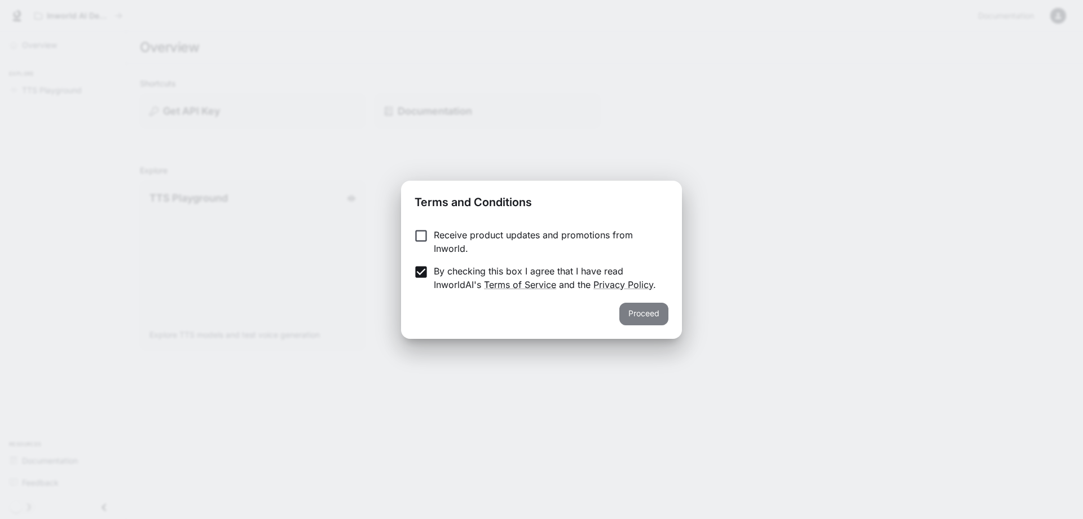
click at [658, 311] on button "Proceed" at bounding box center [644, 313] width 49 height 23
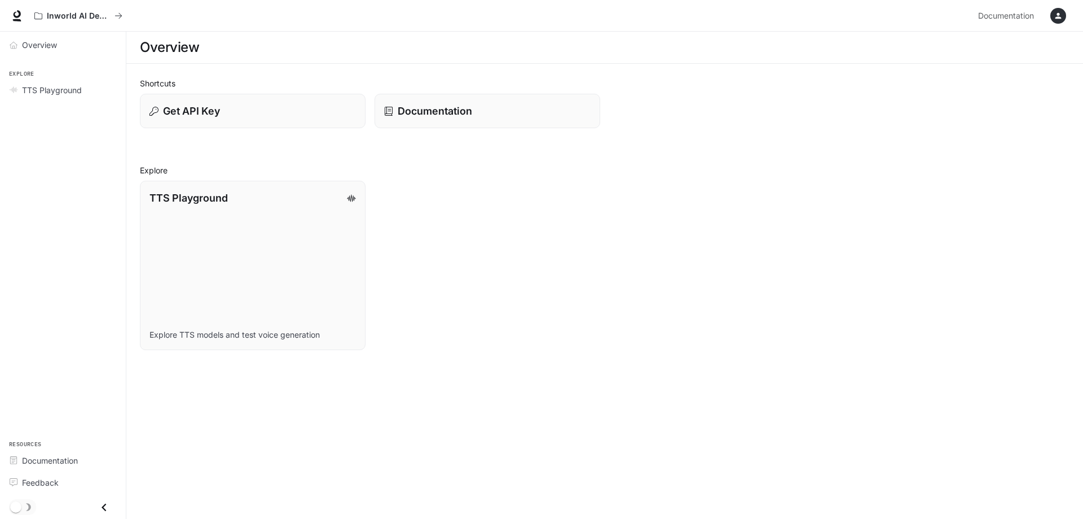
click at [1066, 13] on div "button" at bounding box center [1059, 16] width 16 height 16
click at [950, 88] on span "Billing" at bounding box center [988, 83] width 146 height 11
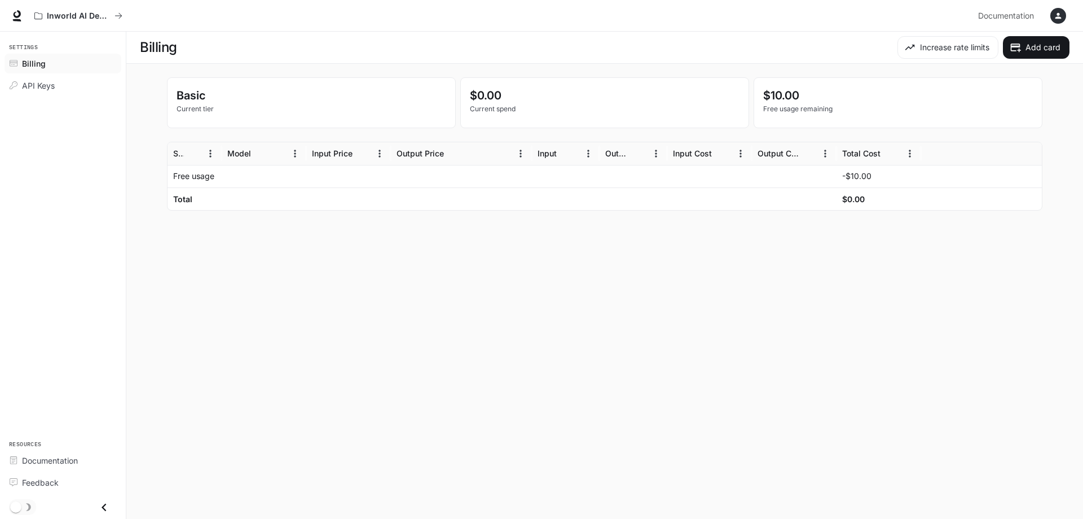
click at [868, 181] on p "-$10.00" at bounding box center [856, 175] width 29 height 11
click at [15, 15] on icon at bounding box center [16, 15] width 11 height 11
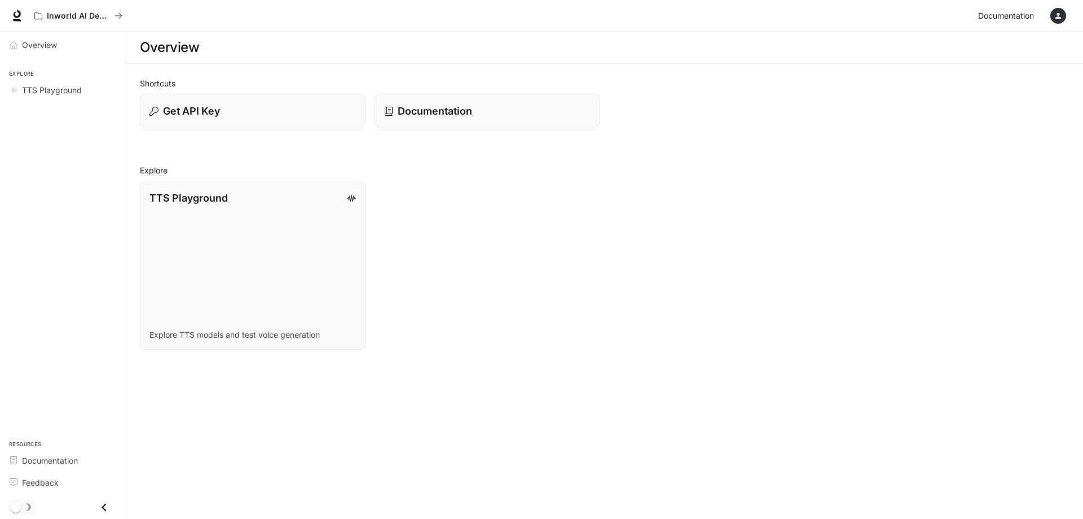
click at [1030, 16] on span "Documentation" at bounding box center [1006, 16] width 56 height 14
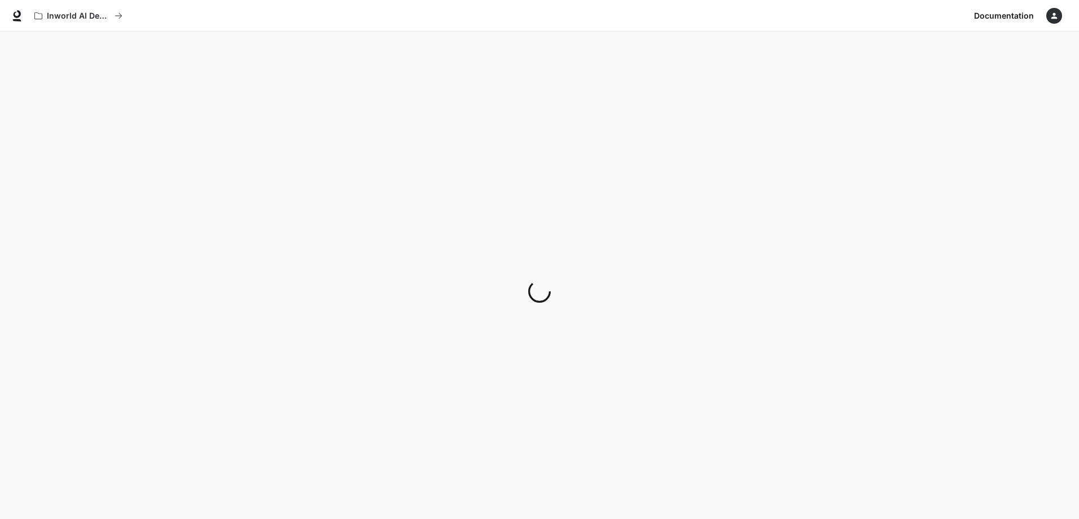
scroll to position [35, 0]
